Goal: Transaction & Acquisition: Purchase product/service

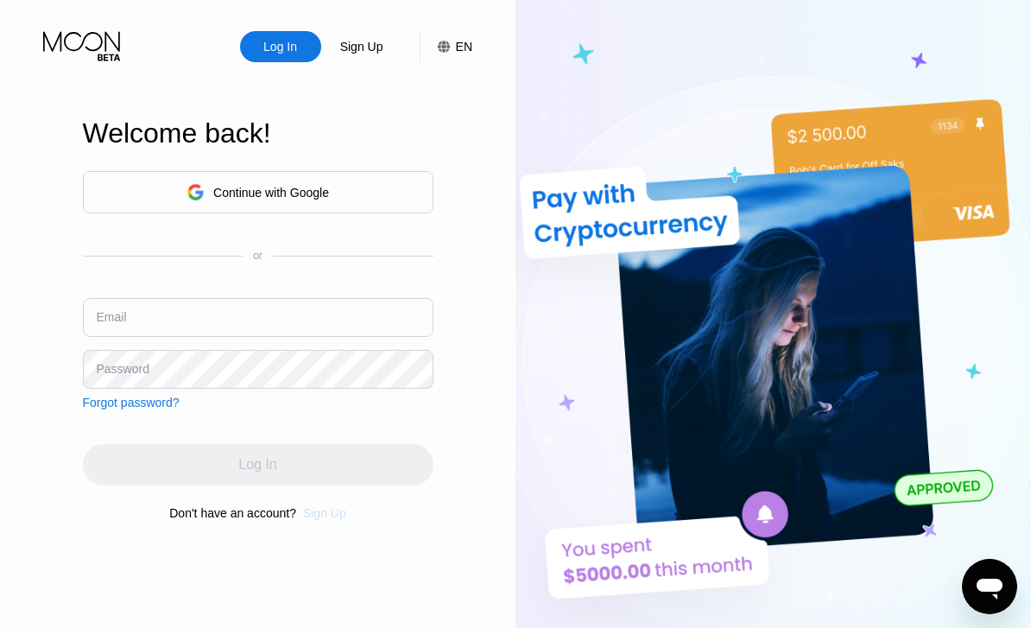
click at [325, 520] on div "Sign Up" at bounding box center [324, 513] width 43 height 14
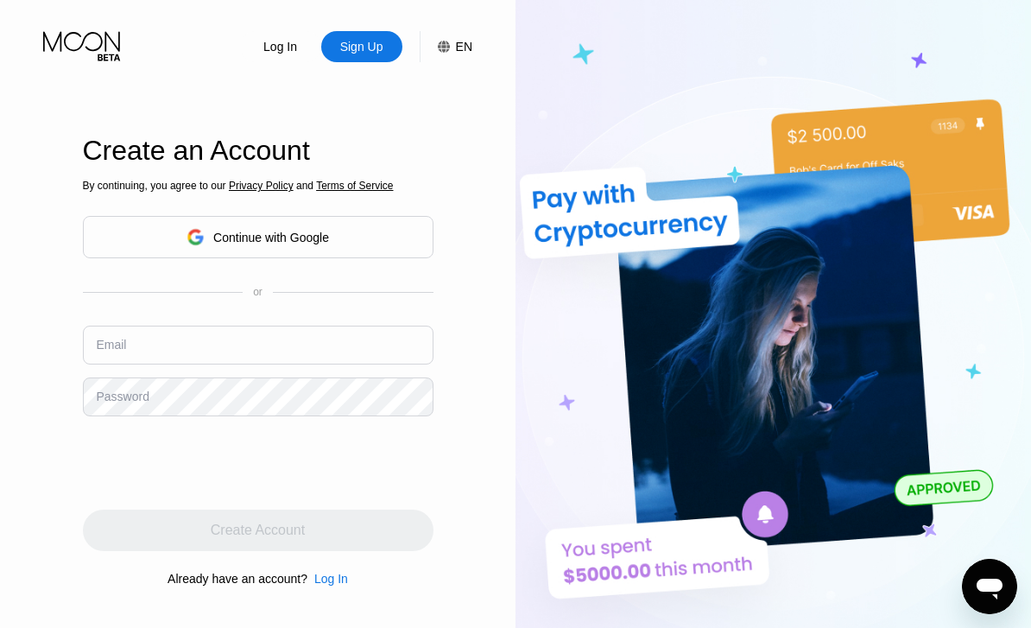
click at [230, 364] on input "text" at bounding box center [258, 344] width 350 height 39
type input "[EMAIL_ADDRESS][DOMAIN_NAME]"
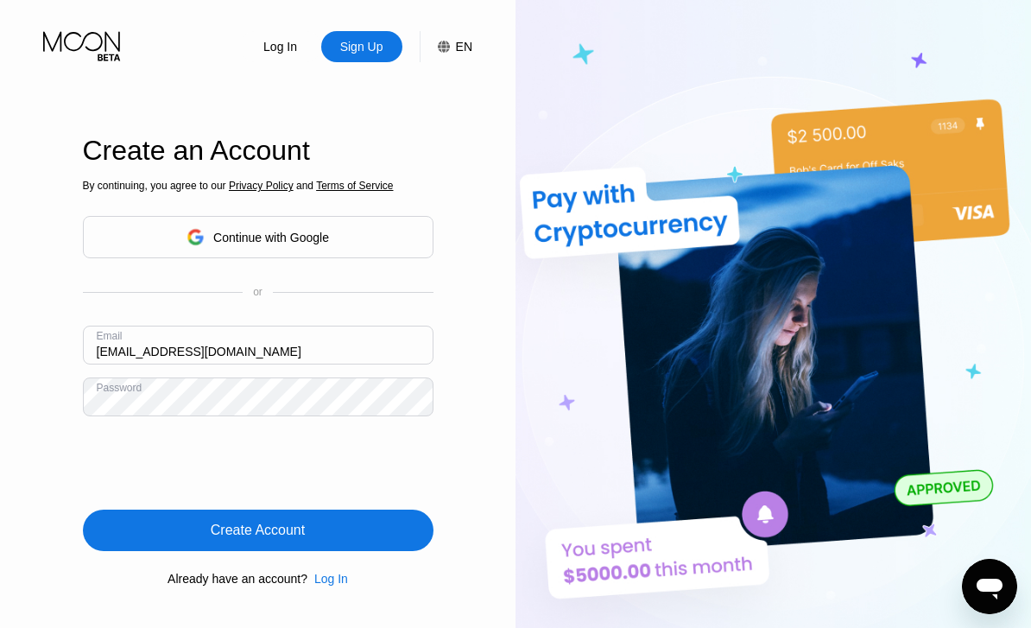
click at [167, 551] on div "Create Account" at bounding box center [258, 529] width 350 height 41
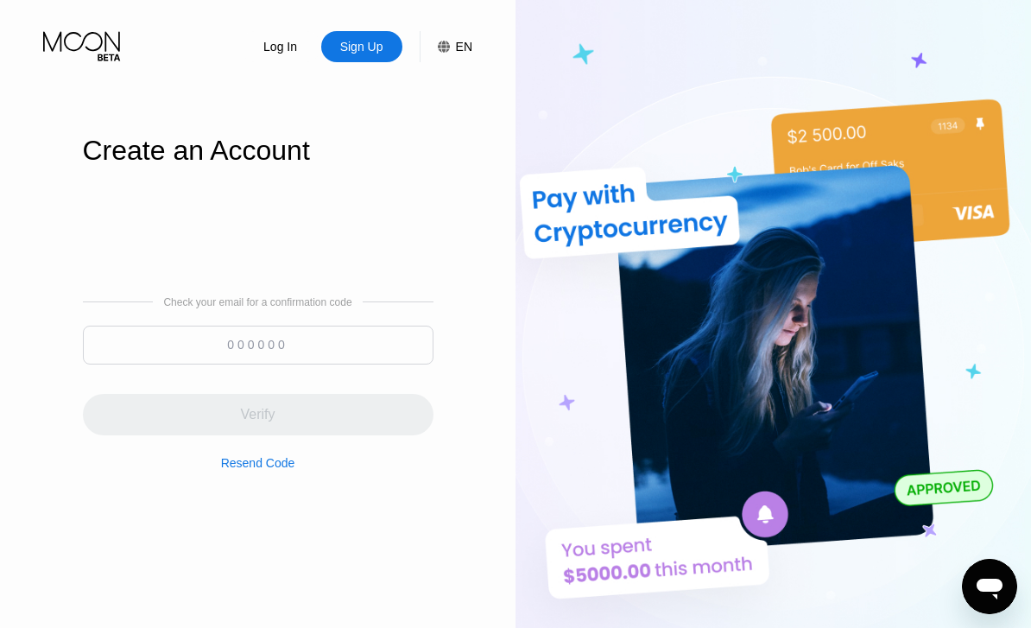
click at [269, 364] on input at bounding box center [258, 344] width 350 height 39
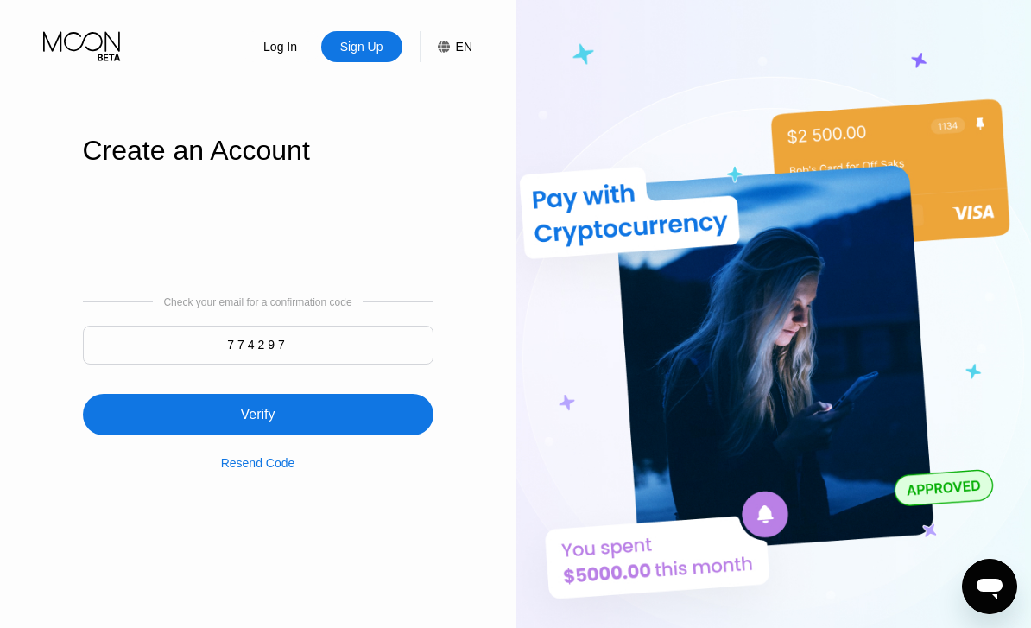
type input "774297"
click at [227, 435] on div "Verify" at bounding box center [258, 414] width 350 height 41
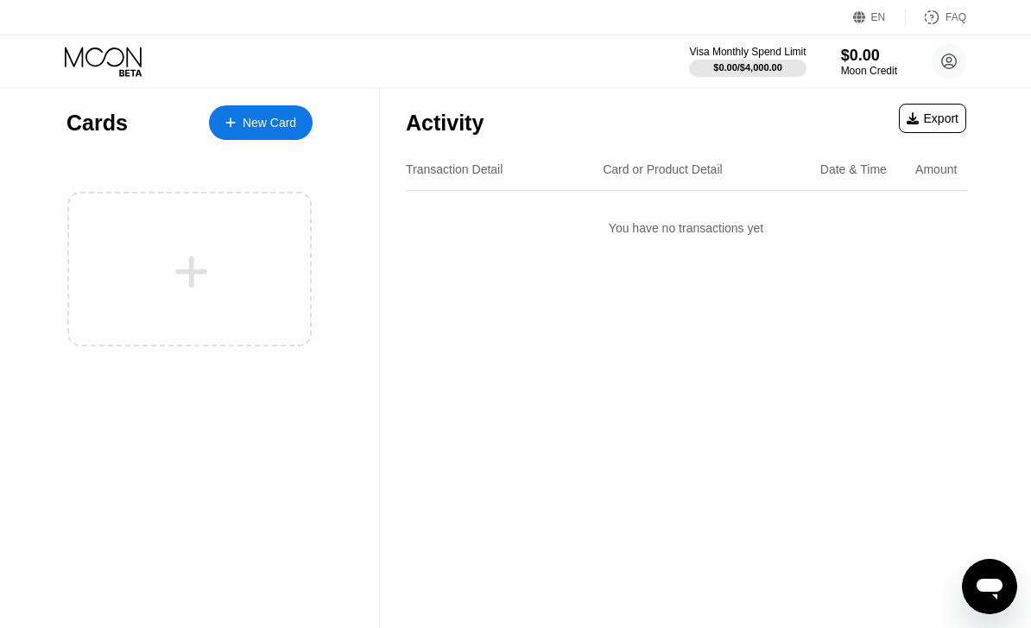
click at [261, 133] on div "New Card" at bounding box center [261, 122] width 104 height 35
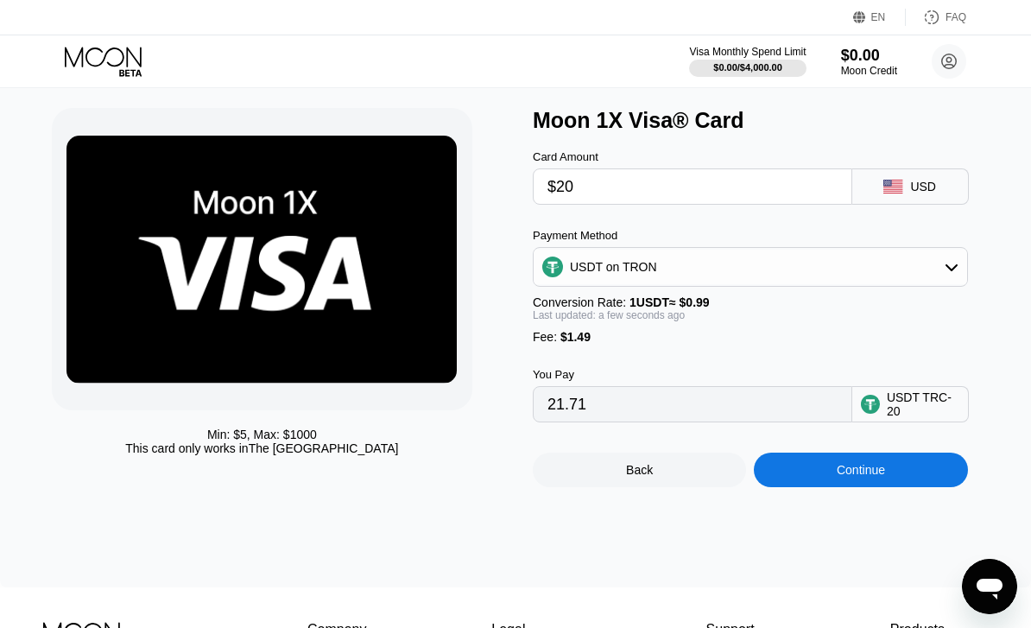
type input "$20"
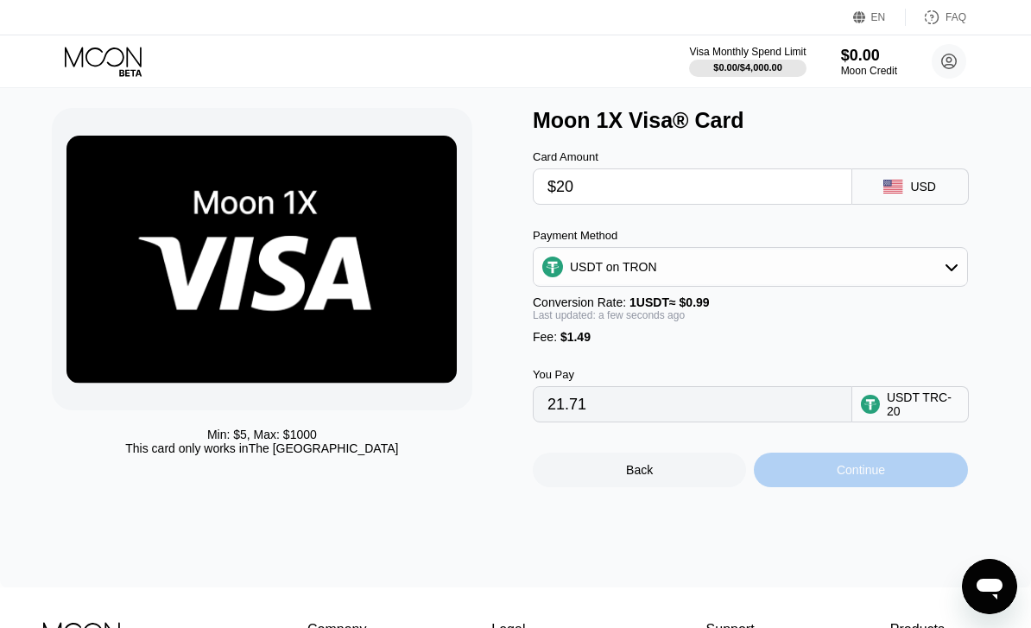
click at [822, 479] on div "Continue" at bounding box center [860, 469] width 213 height 35
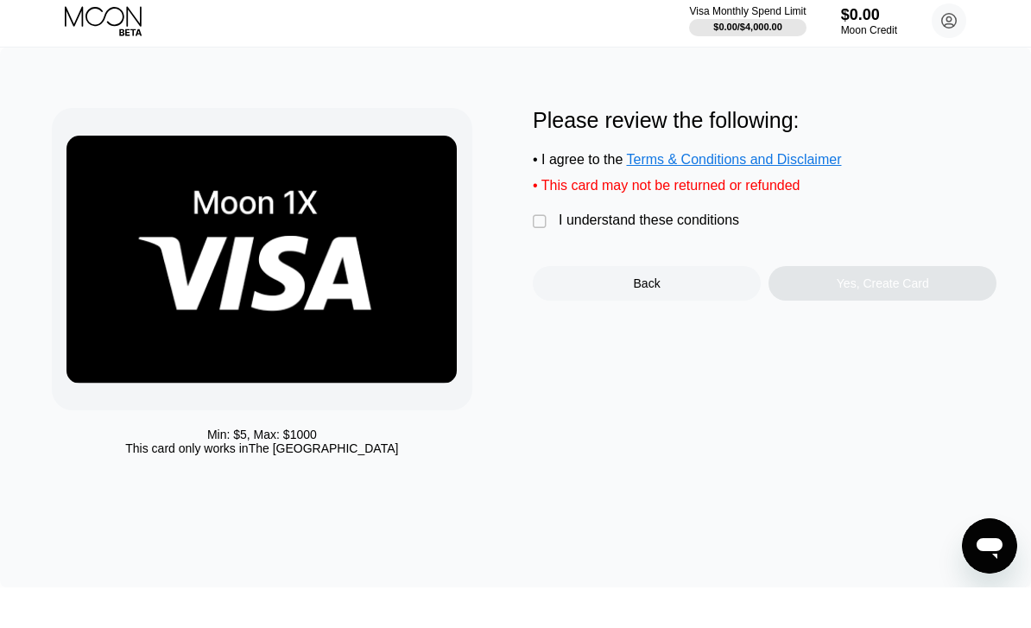
scroll to position [41, 0]
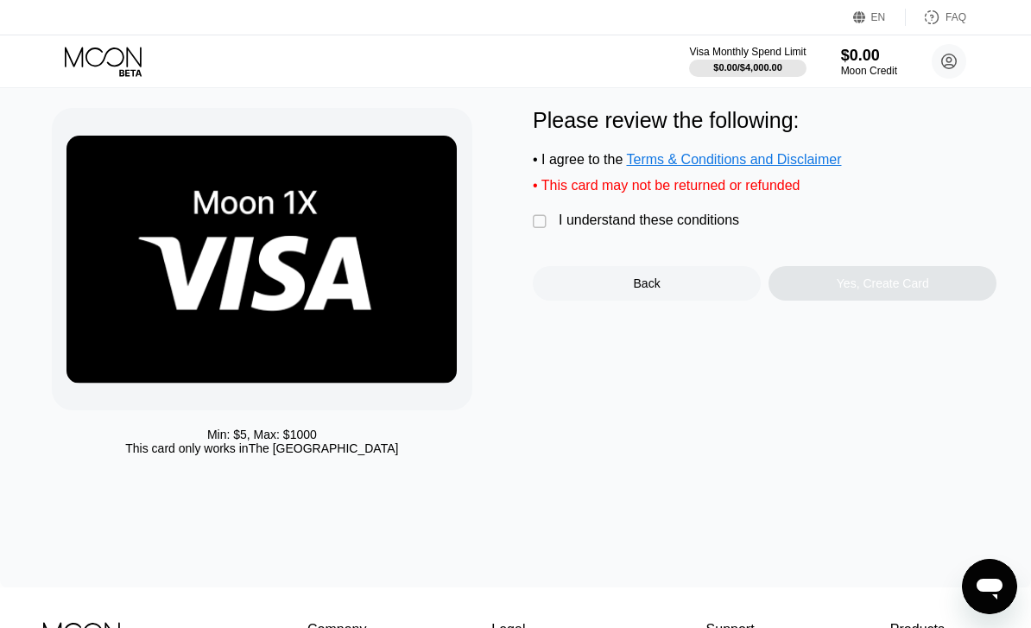
click at [540, 230] on div "" at bounding box center [541, 221] width 17 height 17
